Goal: Find specific page/section: Find specific page/section

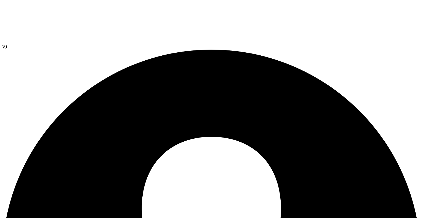
select select "USD"
click at [0, 0] on icon at bounding box center [0, 0] width 0 height 0
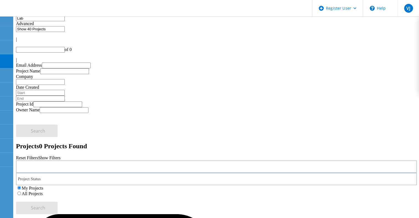
type input "1"
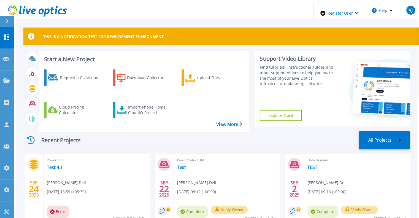
click at [2, 19] on button at bounding box center [7, 21] width 14 height 11
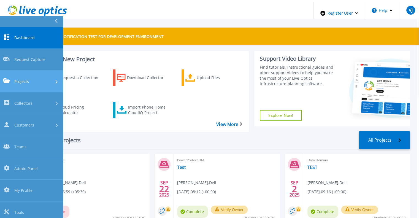
click at [28, 78] on span "Projects" at bounding box center [21, 81] width 15 height 6
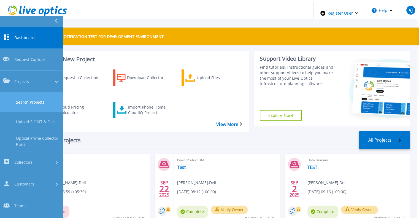
click at [43, 92] on link "Search Projects" at bounding box center [31, 102] width 63 height 20
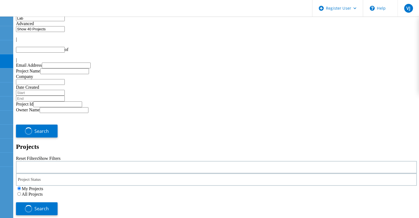
type input "1"
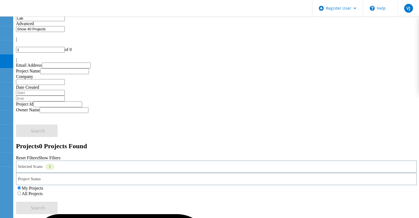
drag, startPoint x: 277, startPoint y: 80, endPoint x: 280, endPoint y: 78, distance: 3.0
click at [280, 185] on div "My Projects All Projects" at bounding box center [216, 190] width 400 height 11
click at [280, 190] on div "All Projects" at bounding box center [216, 193] width 400 height 6
click at [43, 191] on label "All Projects" at bounding box center [32, 193] width 21 height 5
click at [21, 191] on input "All Projects" at bounding box center [19, 193] width 4 height 4
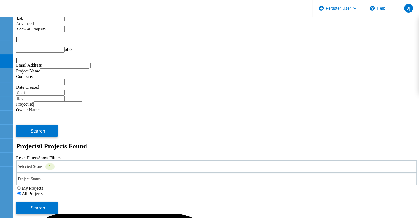
click at [366, 196] on div "Search" at bounding box center [216, 205] width 400 height 18
click at [45, 204] on span "Search" at bounding box center [38, 207] width 14 height 6
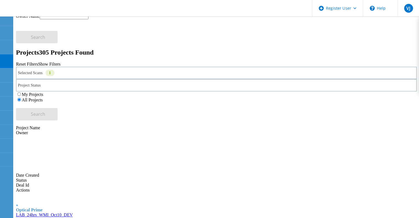
scroll to position [92, 0]
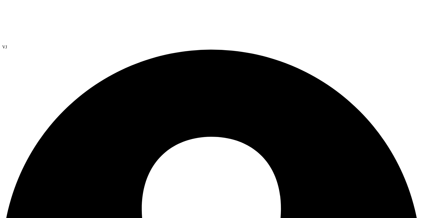
select select "USD"
